Goal: Book appointment/travel/reservation

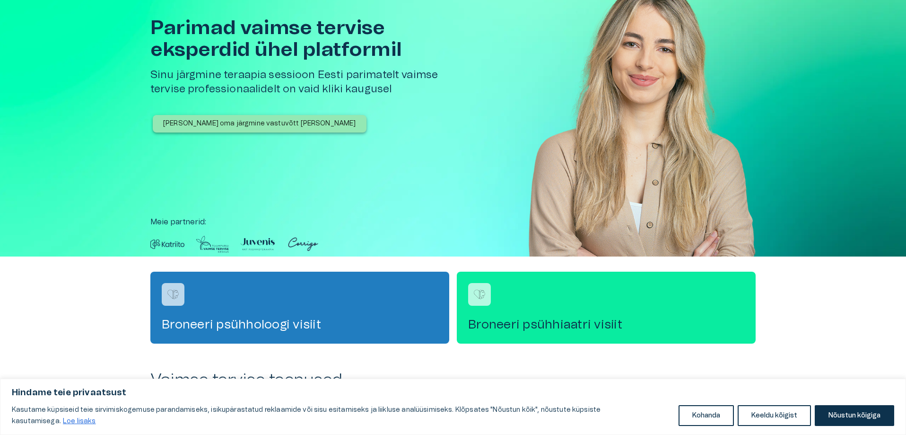
click at [540, 326] on h4 "Broneeri psühhiaatri visiit" at bounding box center [606, 324] width 276 height 15
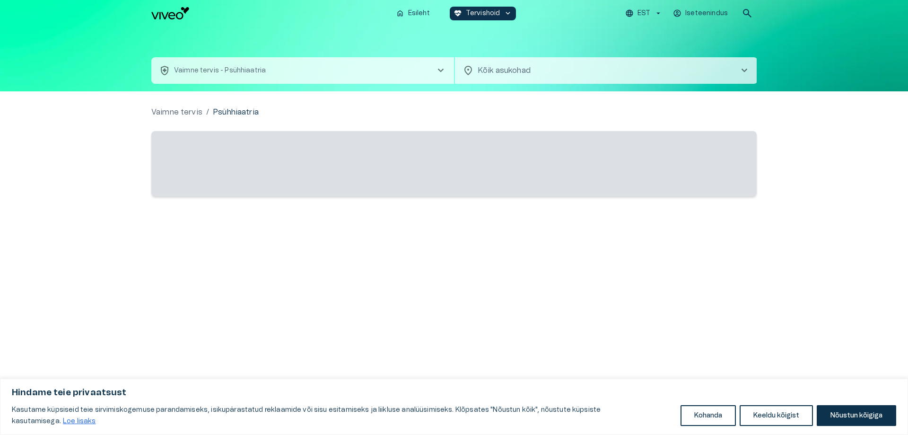
click at [743, 70] on span "chevron_right" at bounding box center [744, 70] width 11 height 11
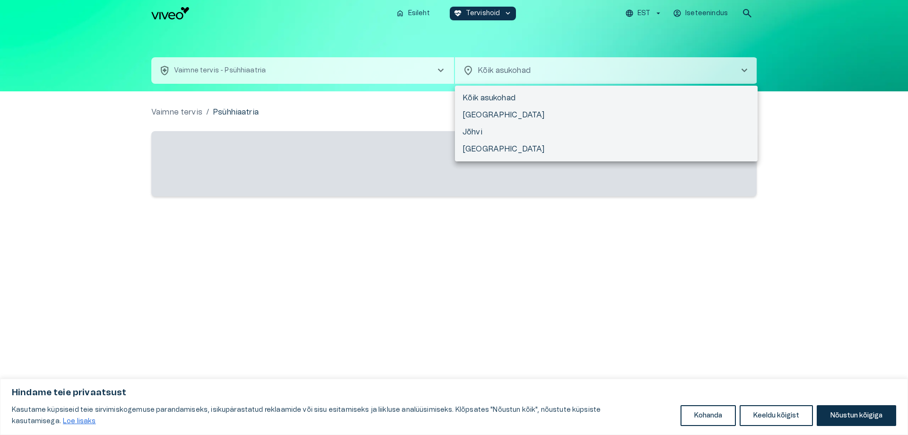
click at [485, 150] on li "[GEOGRAPHIC_DATA]" at bounding box center [606, 148] width 303 height 17
type input "**********"
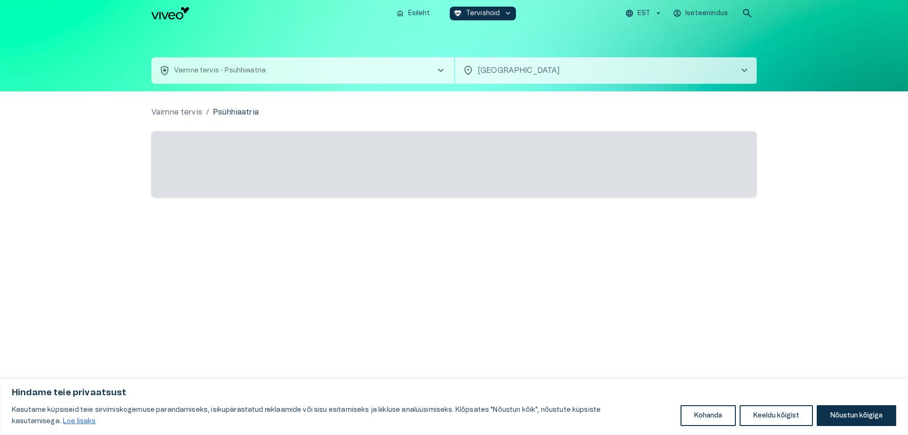
click at [750, 340] on div "Vaimne tervis / Psühhiaatria ‌" at bounding box center [453, 243] width 605 height 274
click at [387, 289] on div "Vaimne tervis / Psühhiaatria ‌" at bounding box center [453, 243] width 605 height 274
click at [178, 112] on p "Vaimne tervis" at bounding box center [176, 111] width 51 height 11
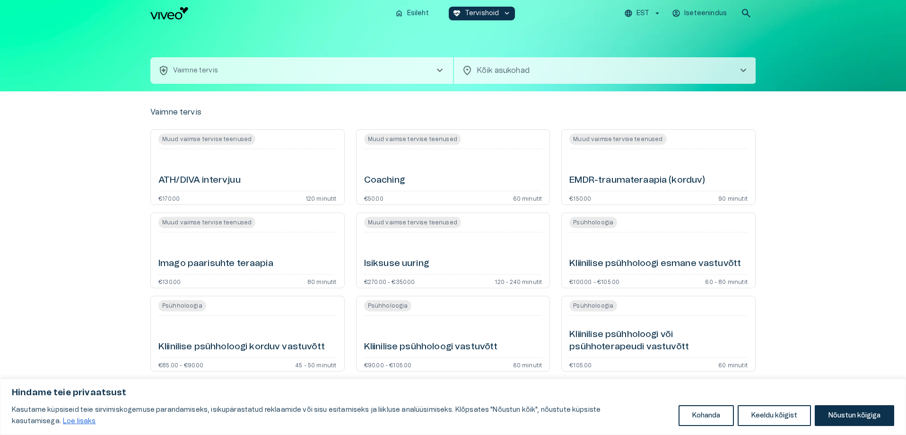
click at [440, 71] on span "chevron_right" at bounding box center [439, 70] width 11 height 11
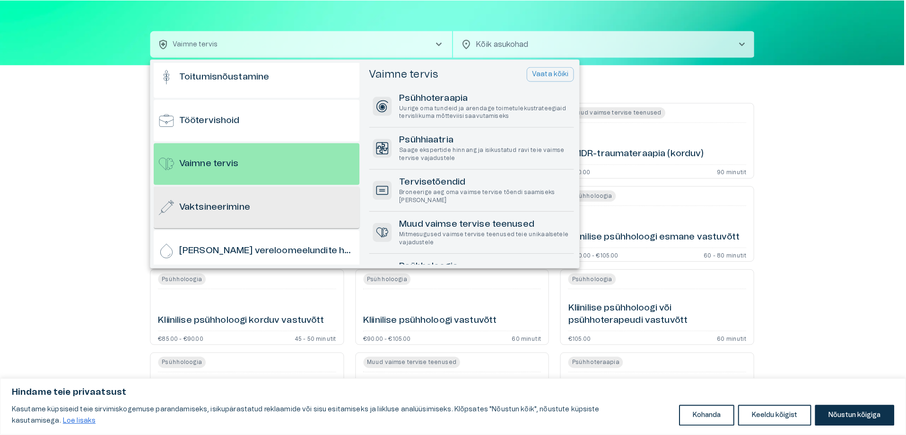
scroll to position [932, 0]
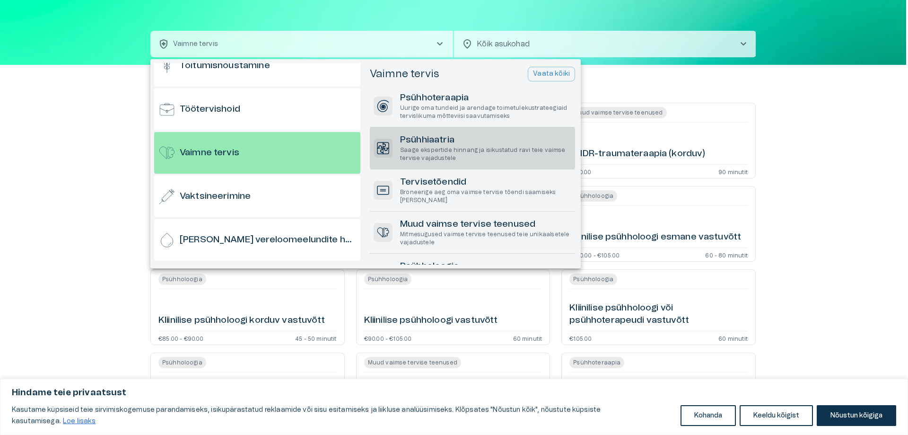
click at [443, 148] on p "Saage ekspertide hinnang ja isikustatud ravi teie vaimse tervise vajadustele" at bounding box center [485, 154] width 171 height 16
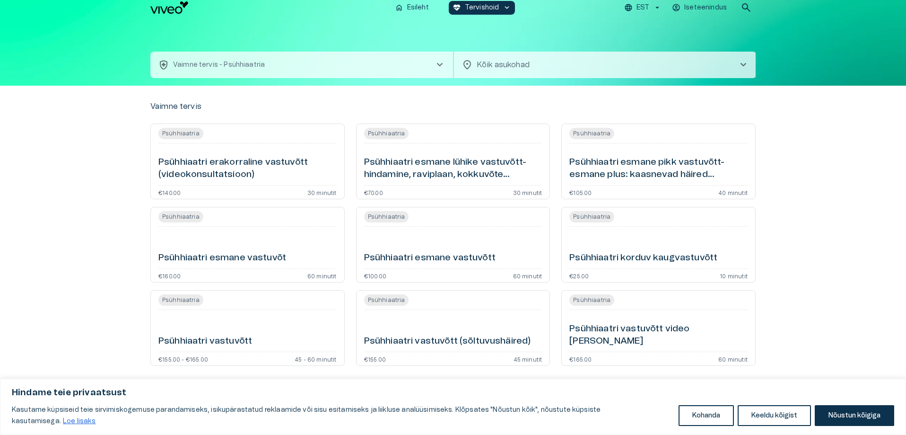
scroll to position [6, 0]
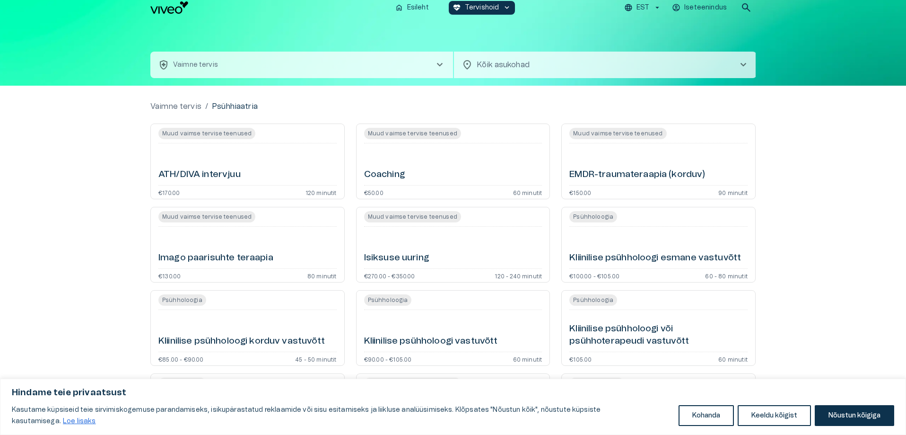
scroll to position [26, 0]
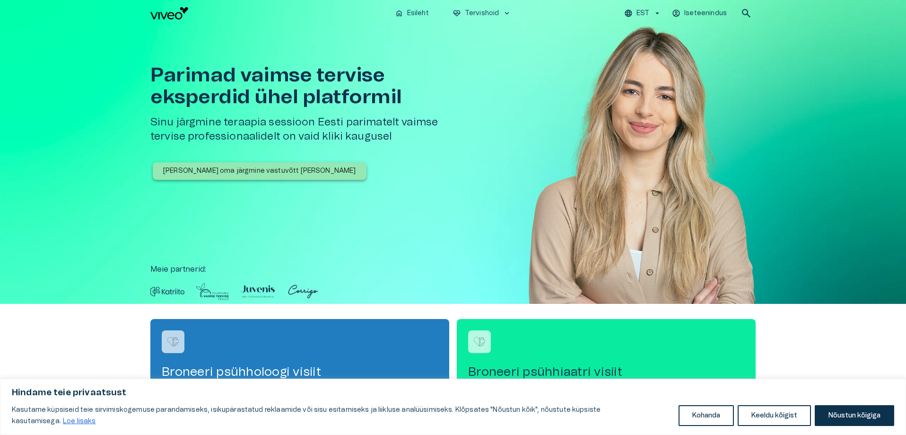
scroll to position [47, 0]
